Goal: Task Accomplishment & Management: Manage account settings

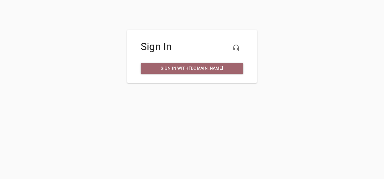
click at [215, 68] on span "Sign in with [DOMAIN_NAME]" at bounding box center [192, 69] width 93 height 8
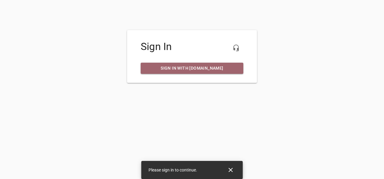
click at [195, 69] on span "Sign in with [DOMAIN_NAME]" at bounding box center [192, 69] width 93 height 8
